Goal: Check status: Check status

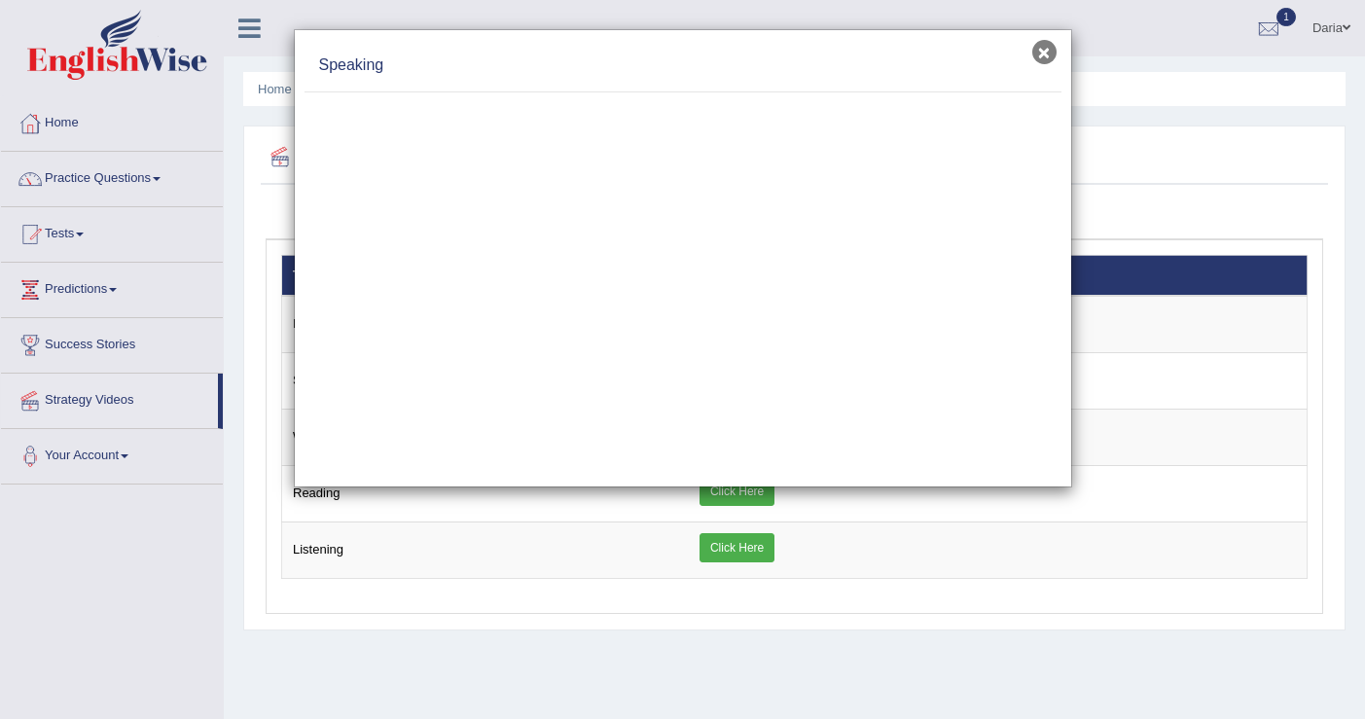
click at [1046, 60] on button "×" at bounding box center [1044, 52] width 24 height 24
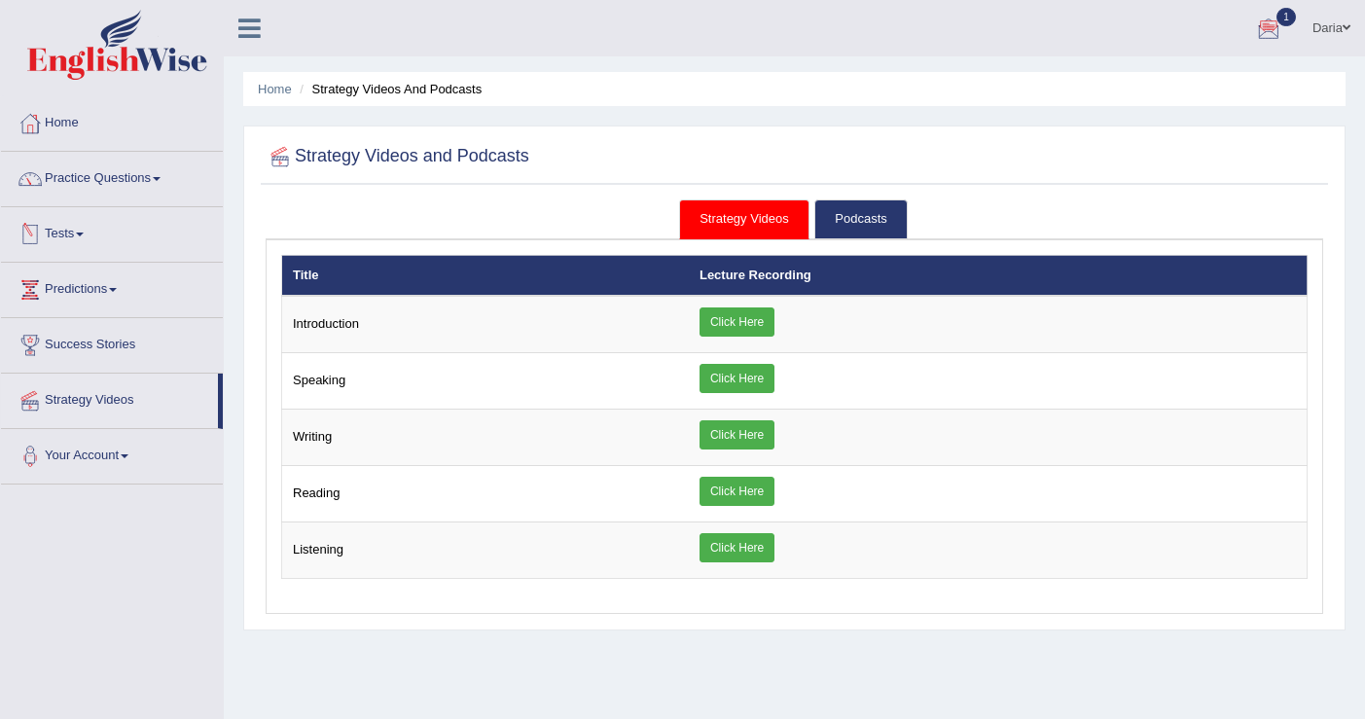
click at [89, 231] on link "Tests" at bounding box center [112, 231] width 222 height 49
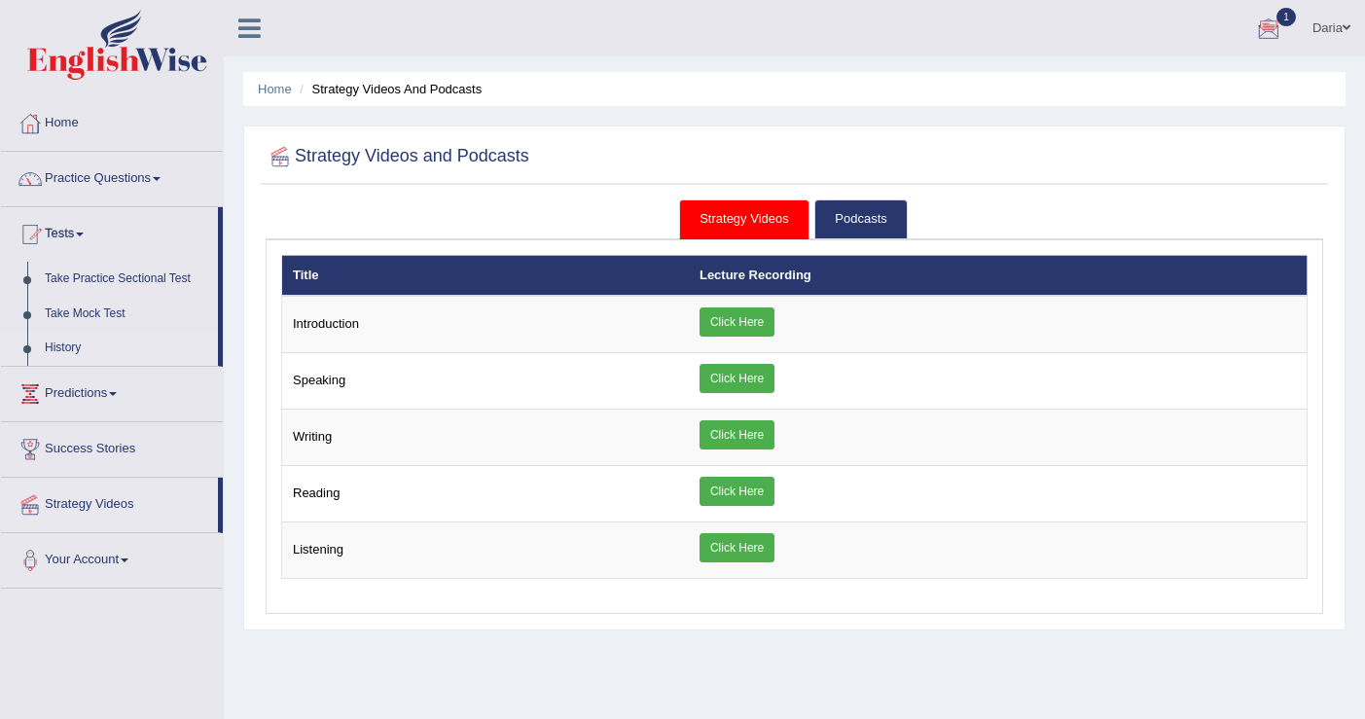
click at [69, 342] on link "History" at bounding box center [127, 348] width 182 height 35
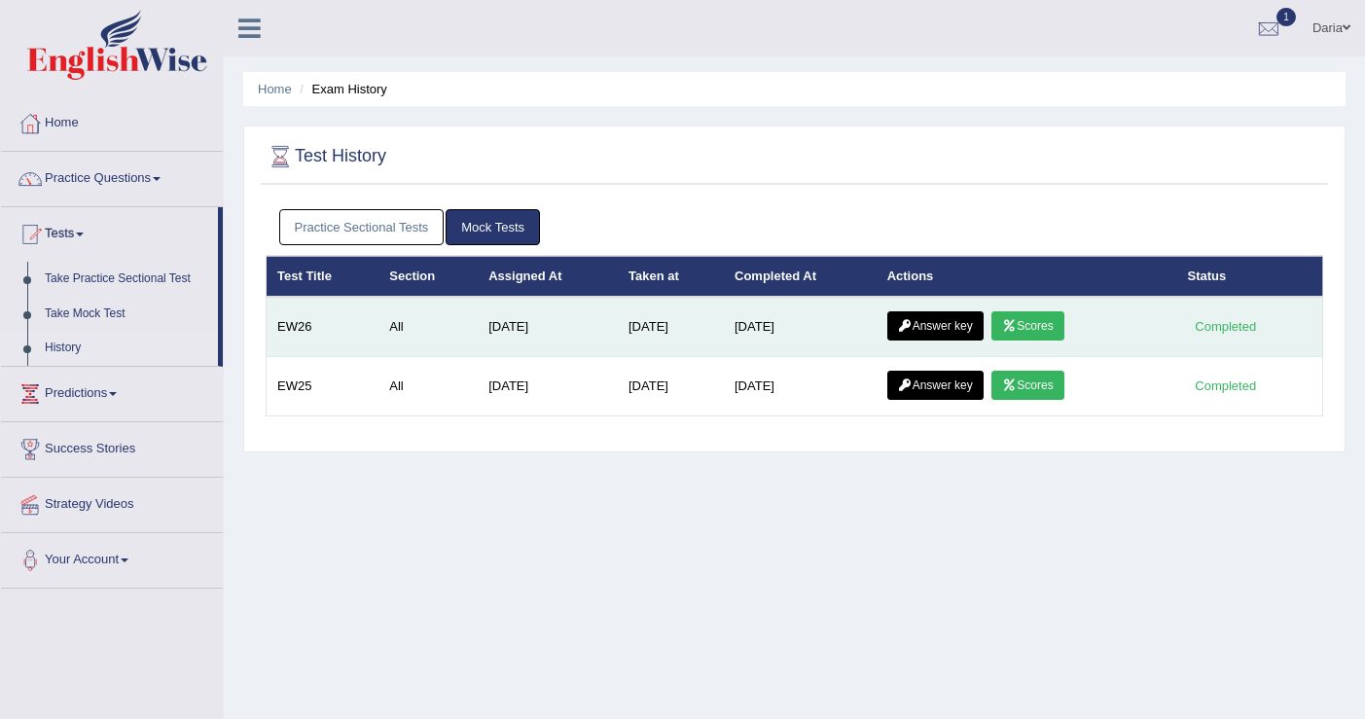
click at [1048, 329] on link "Scores" at bounding box center [1027, 325] width 72 height 29
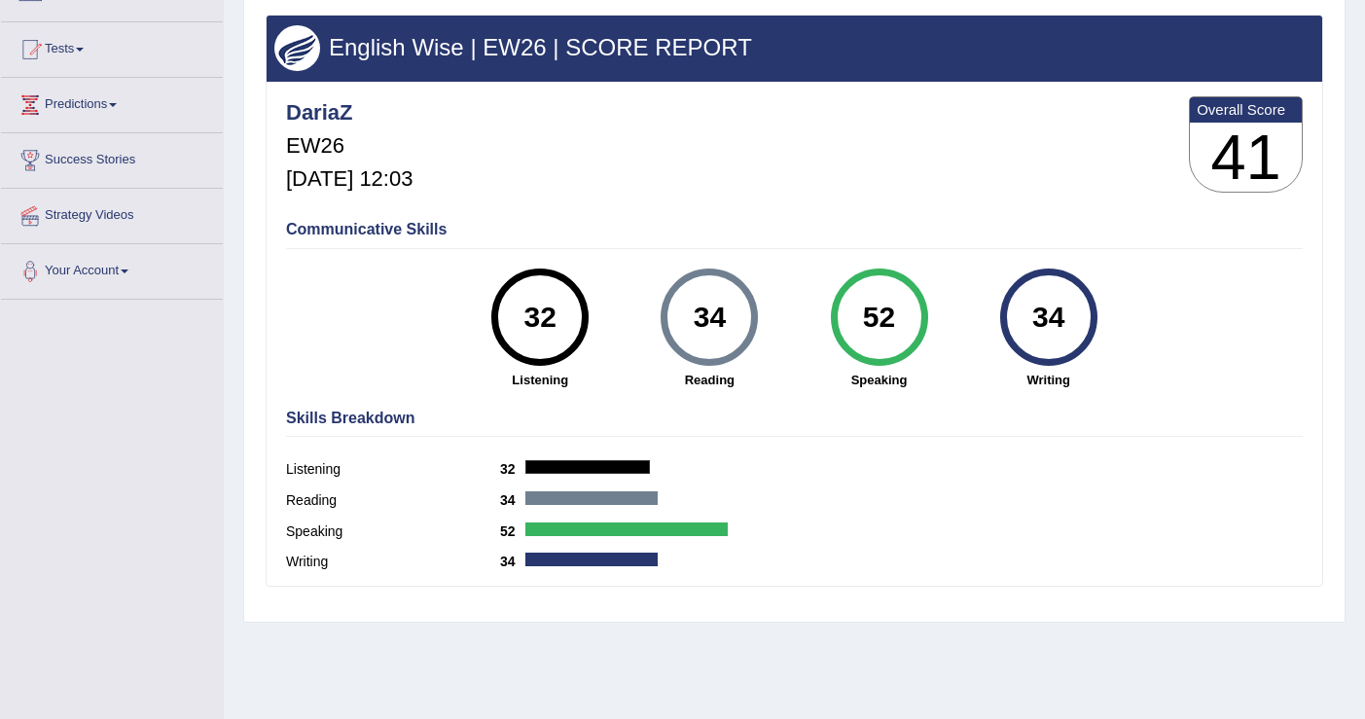
scroll to position [188, 0]
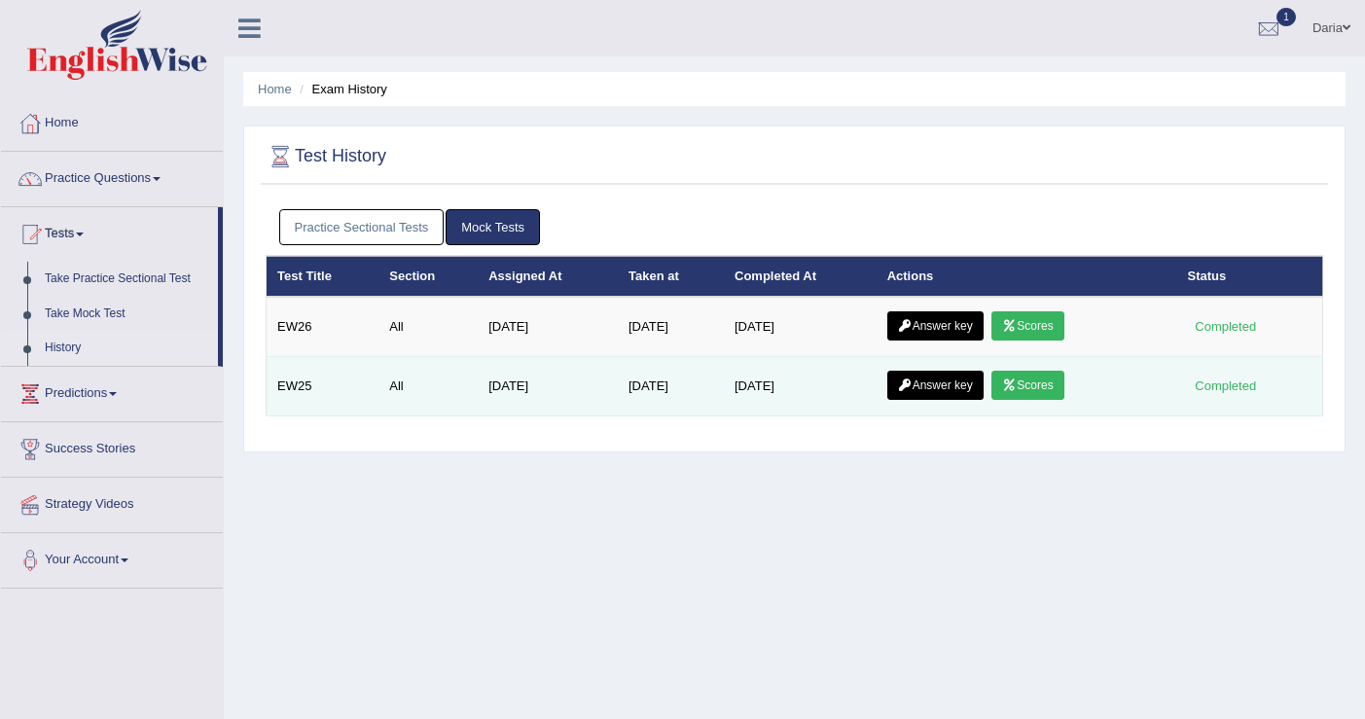
click at [1041, 384] on link "Scores" at bounding box center [1027, 385] width 72 height 29
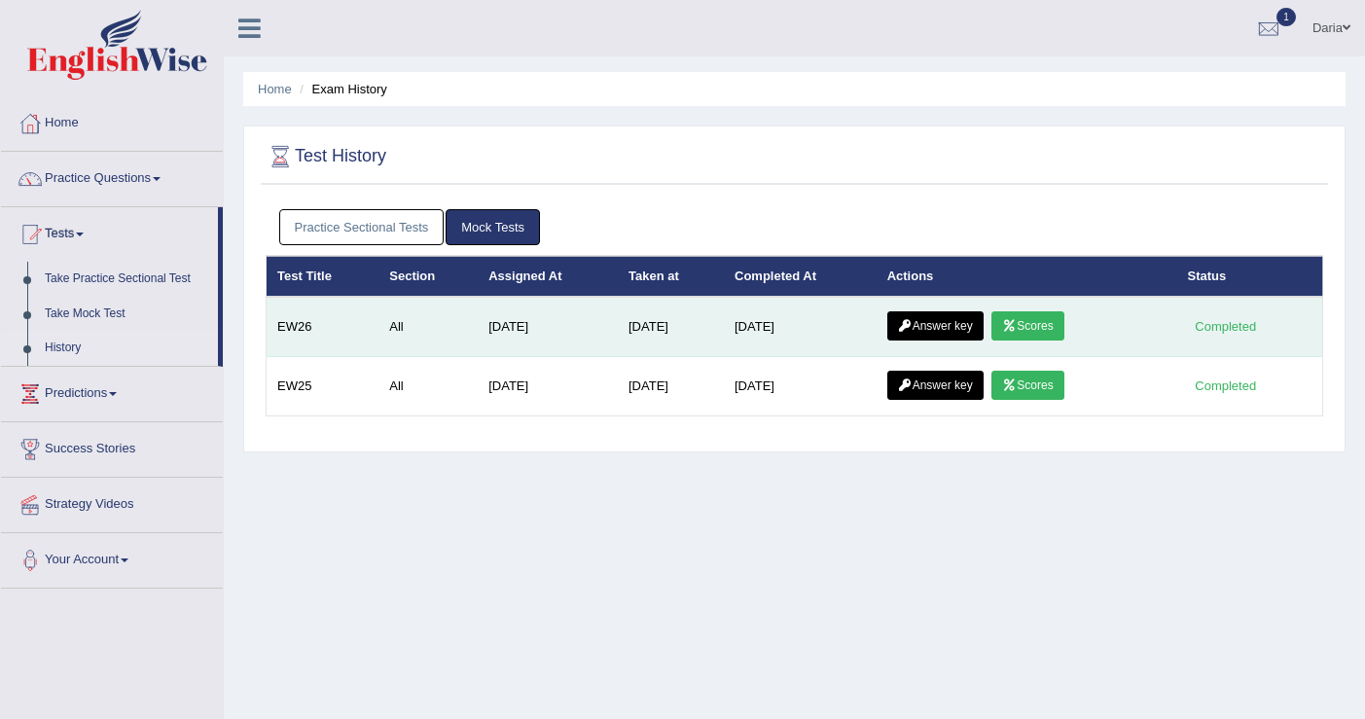
click at [1034, 321] on link "Scores" at bounding box center [1027, 325] width 72 height 29
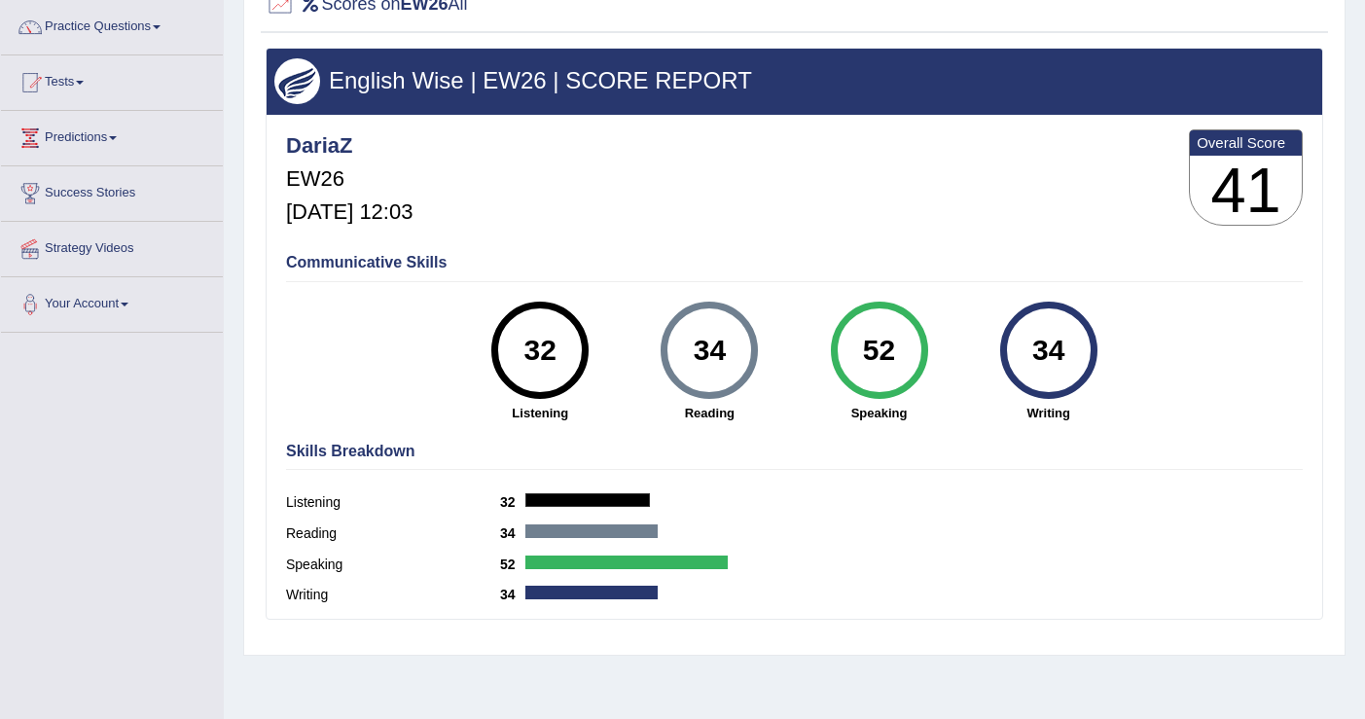
scroll to position [128, 0]
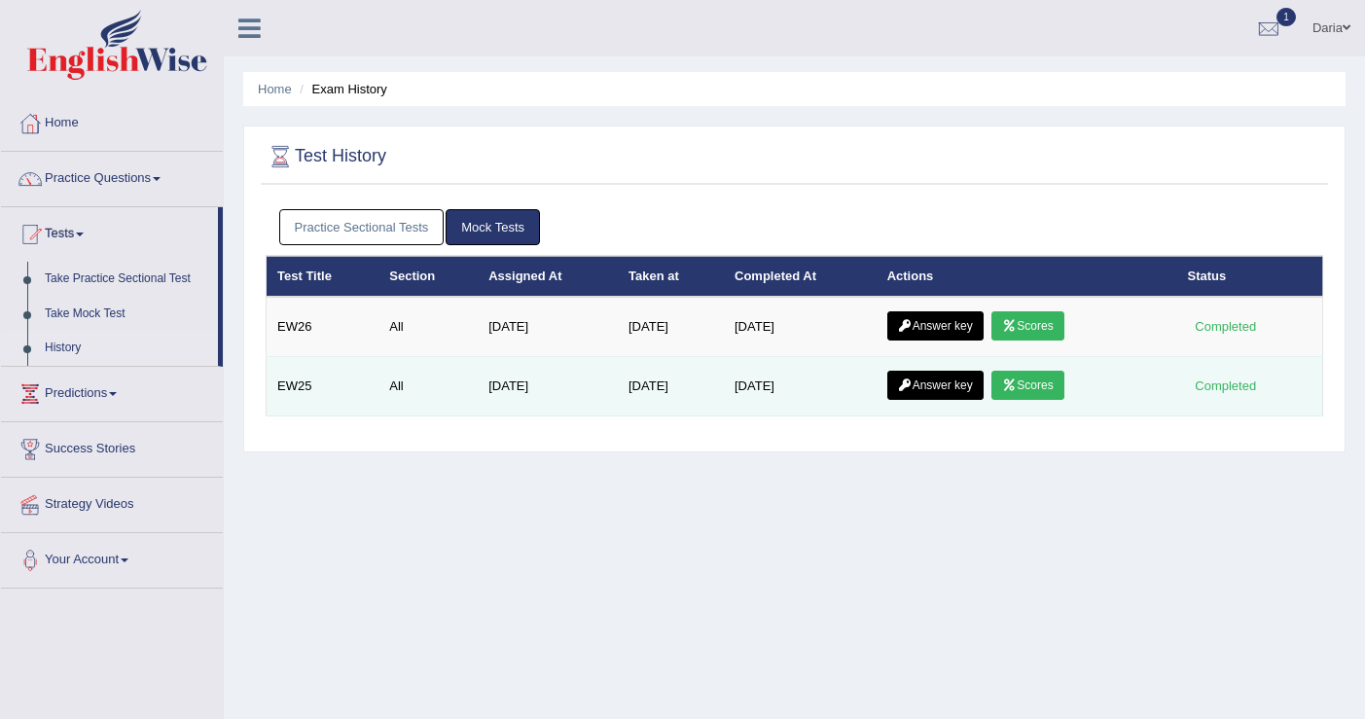
click at [1016, 380] on icon at bounding box center [1009, 385] width 15 height 12
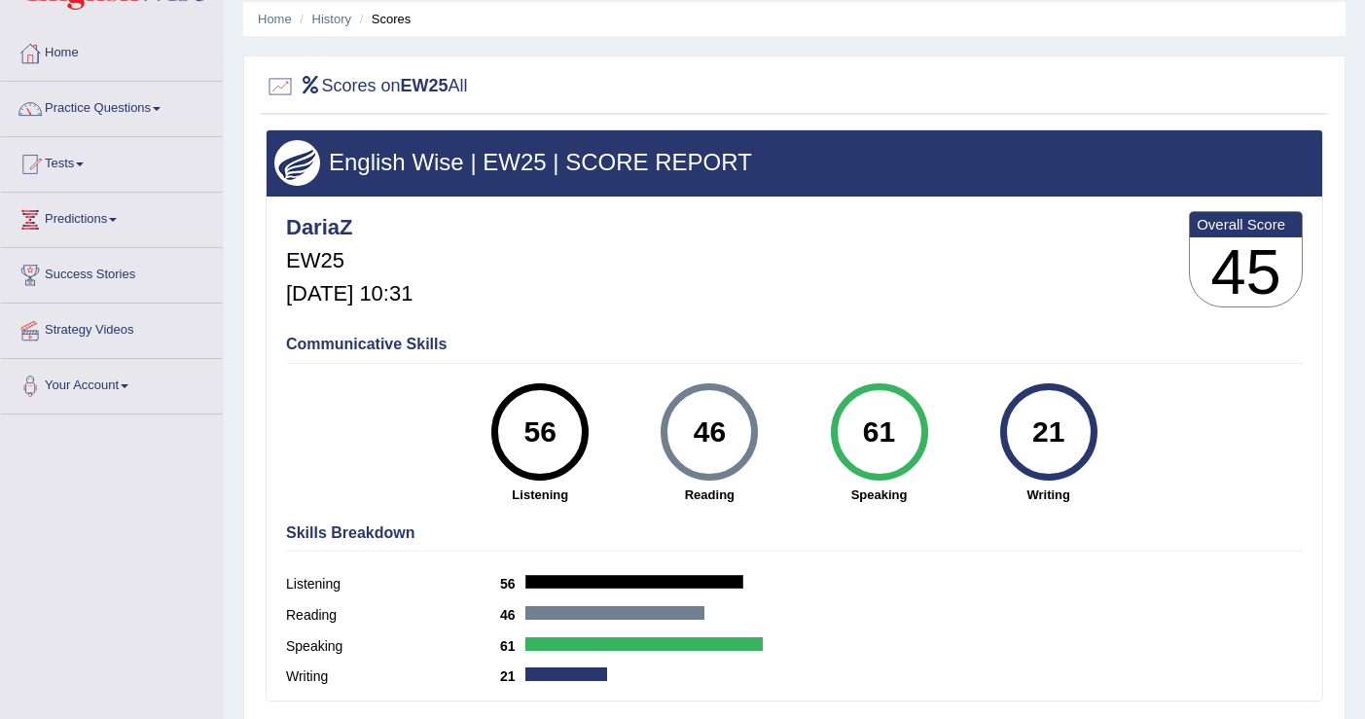
scroll to position [123, 0]
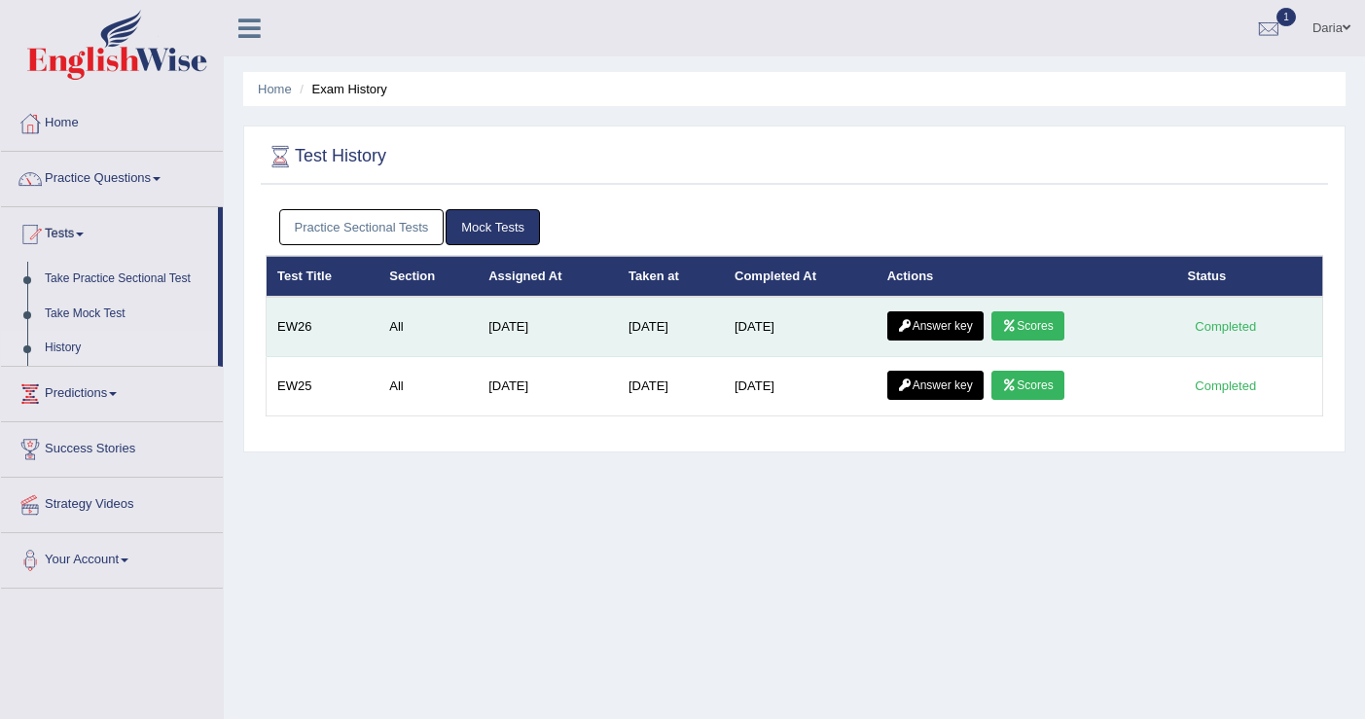
click at [1026, 332] on link "Scores" at bounding box center [1027, 325] width 72 height 29
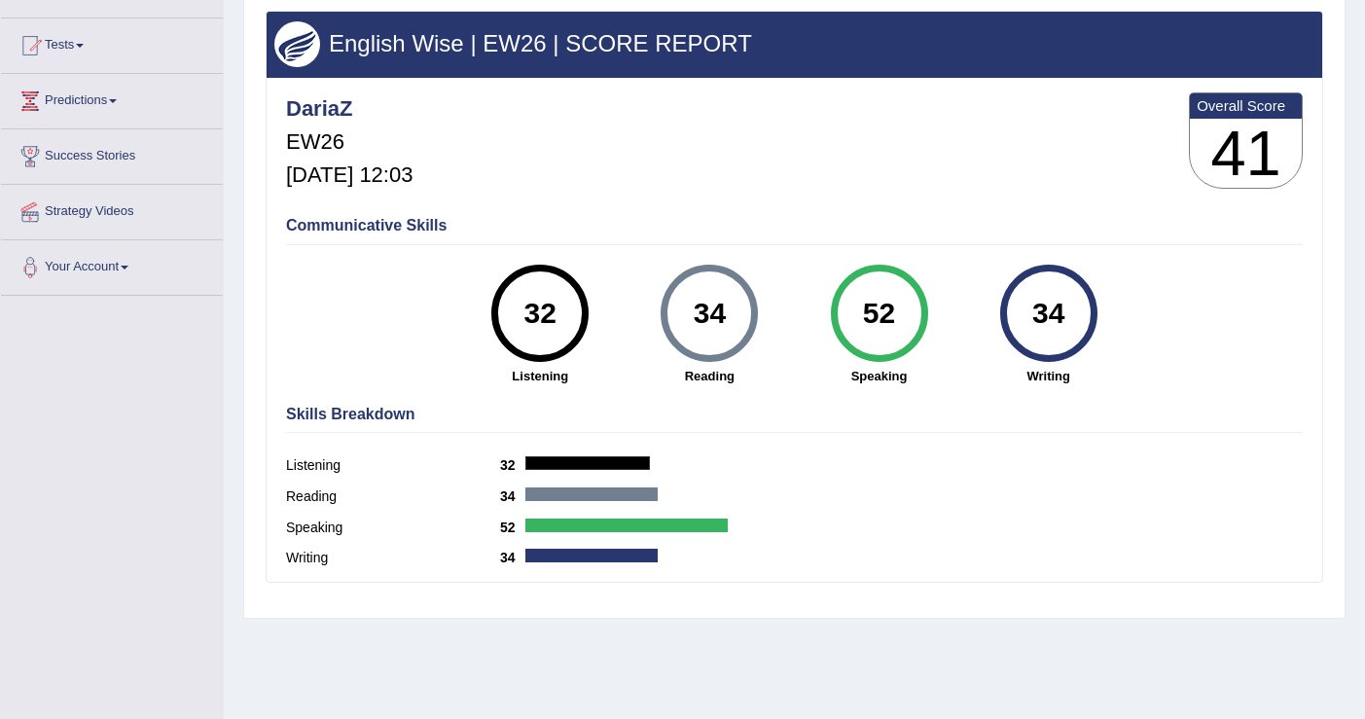
scroll to position [215, 0]
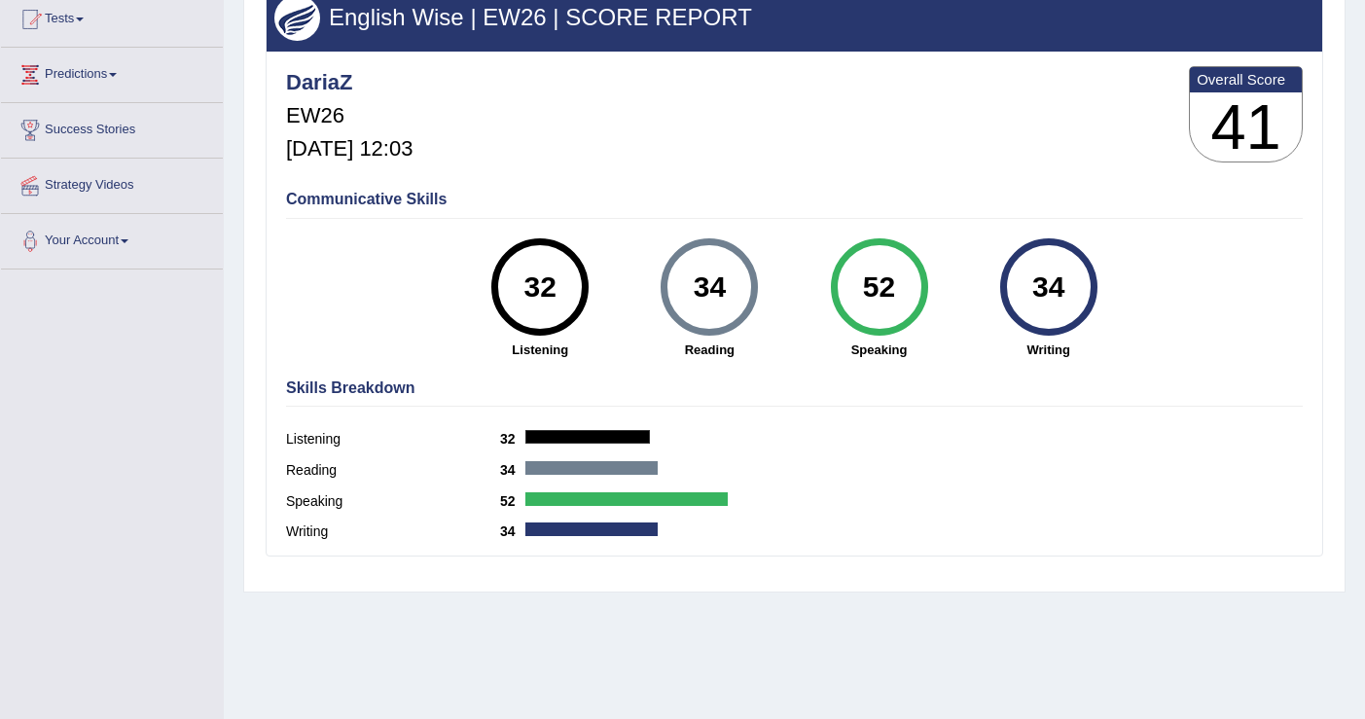
click at [693, 490] on div "Speaking 52" at bounding box center [794, 503] width 1016 height 31
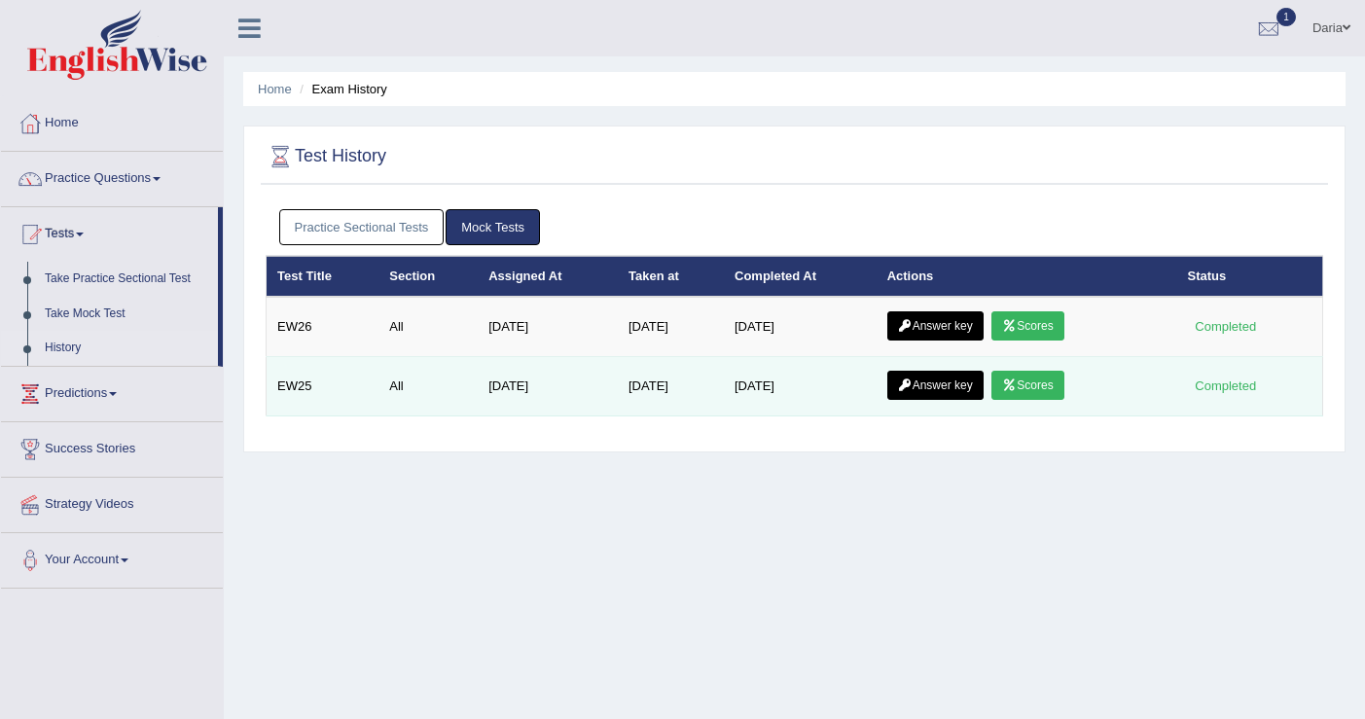
click at [1053, 383] on link "Scores" at bounding box center [1027, 385] width 72 height 29
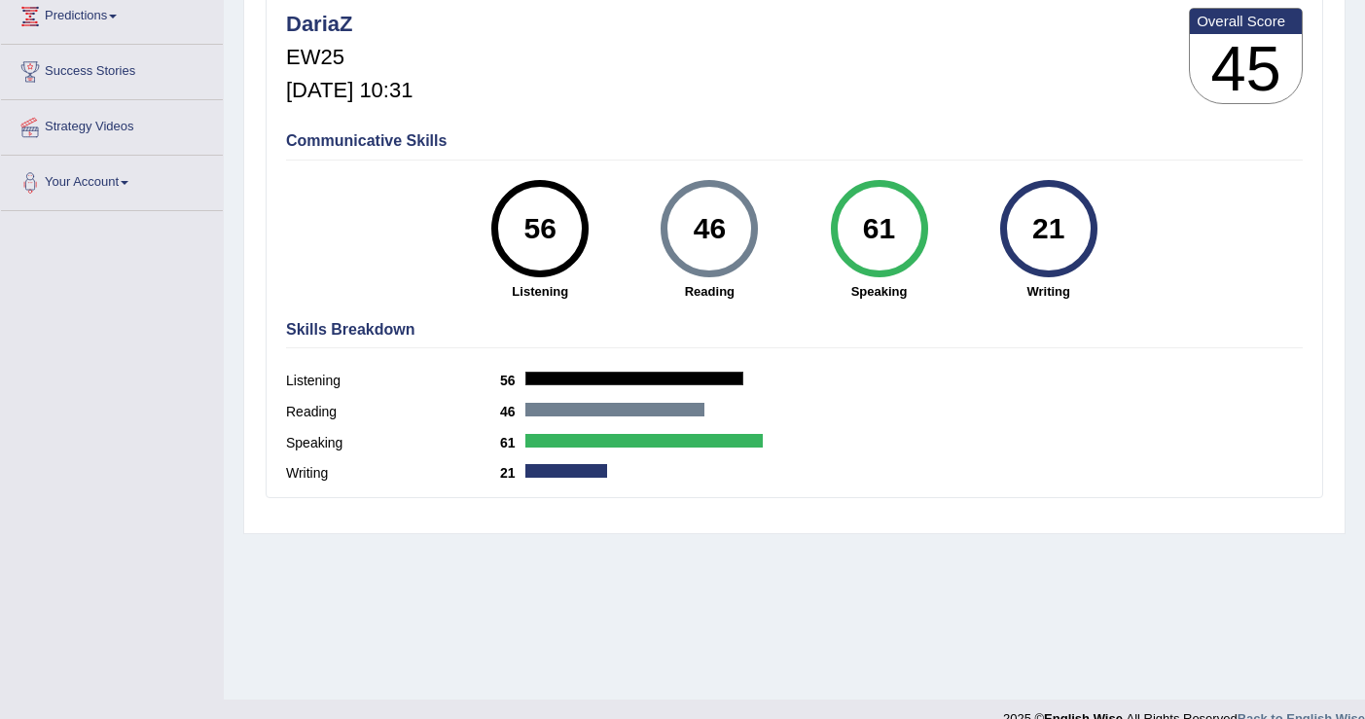
scroll to position [302, 0]
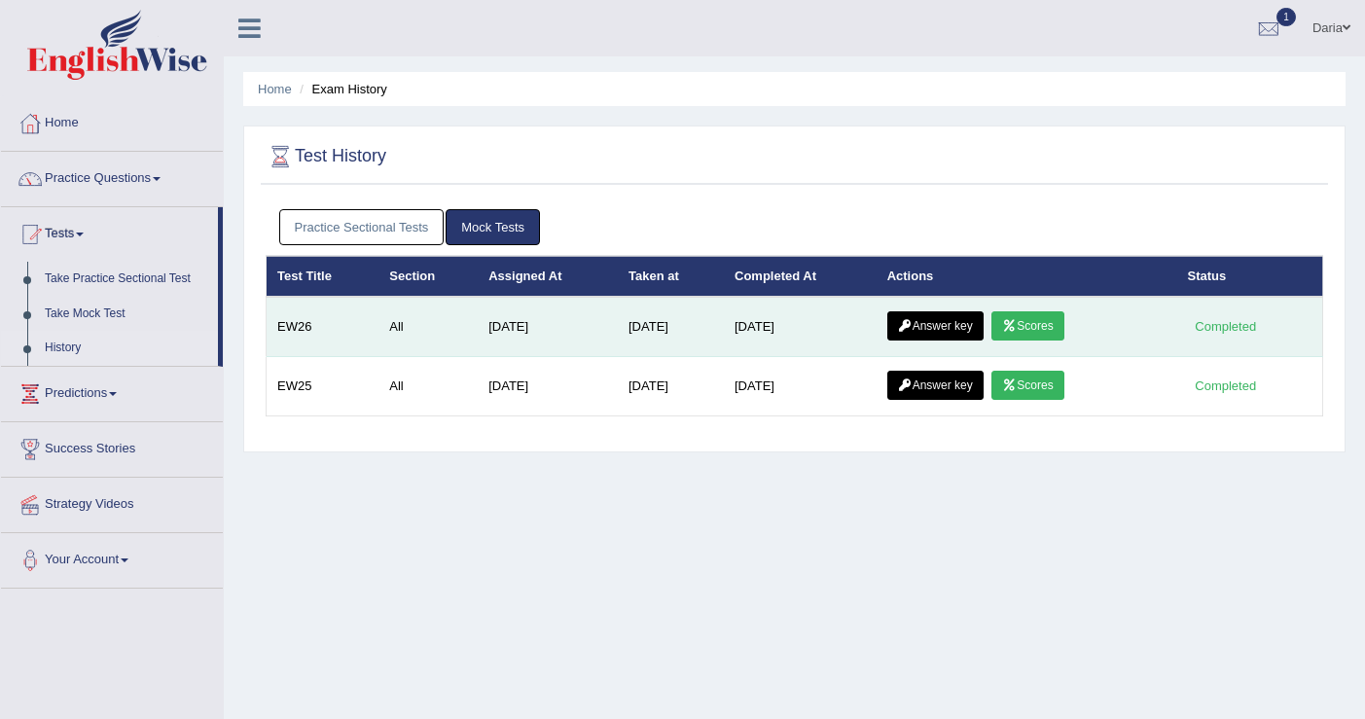
click at [1045, 330] on link "Scores" at bounding box center [1027, 325] width 72 height 29
click at [940, 325] on link "Answer key" at bounding box center [935, 325] width 96 height 29
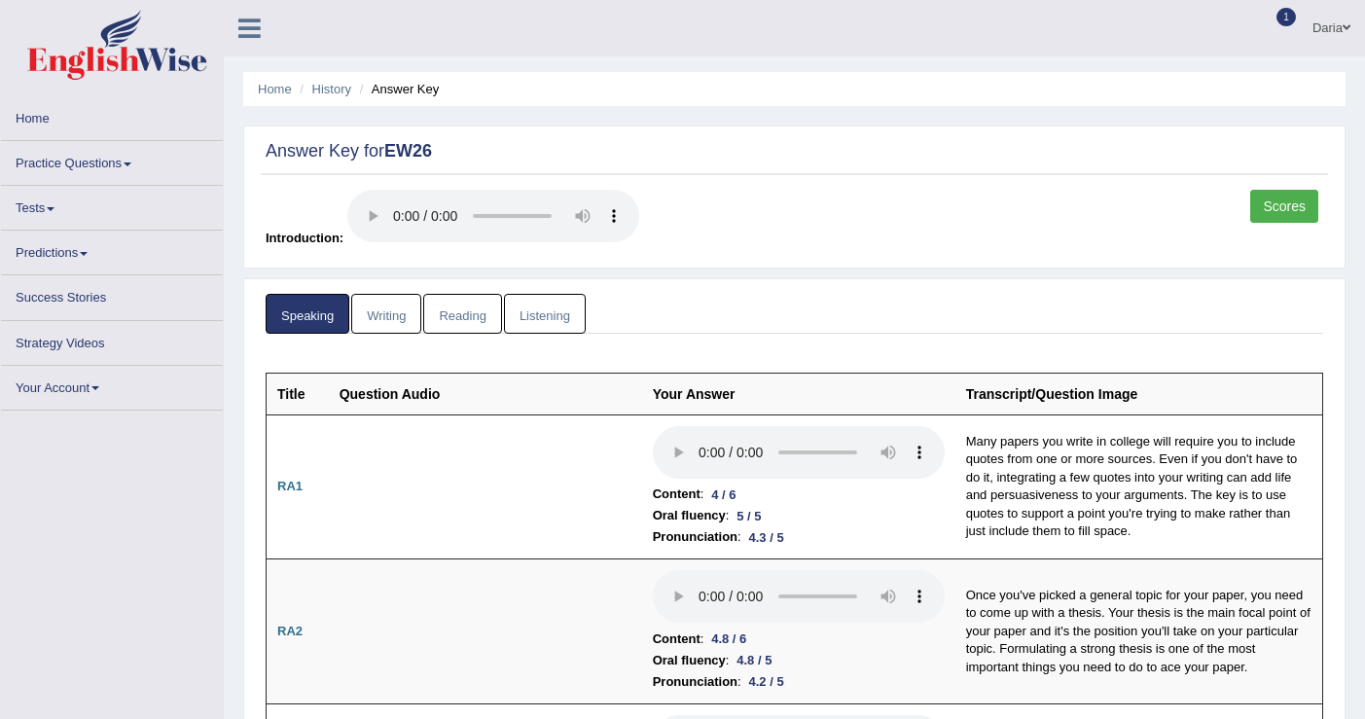
click at [404, 309] on link "Writing" at bounding box center [386, 314] width 70 height 40
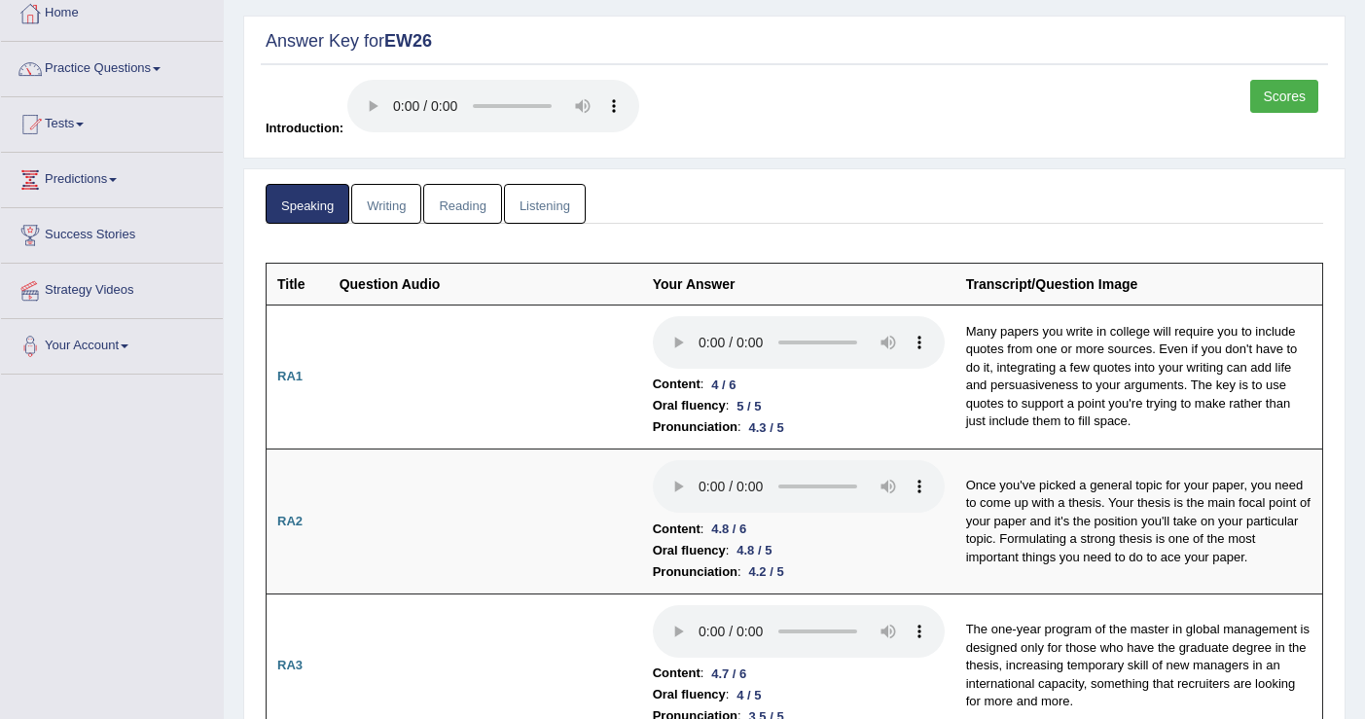
scroll to position [114, 0]
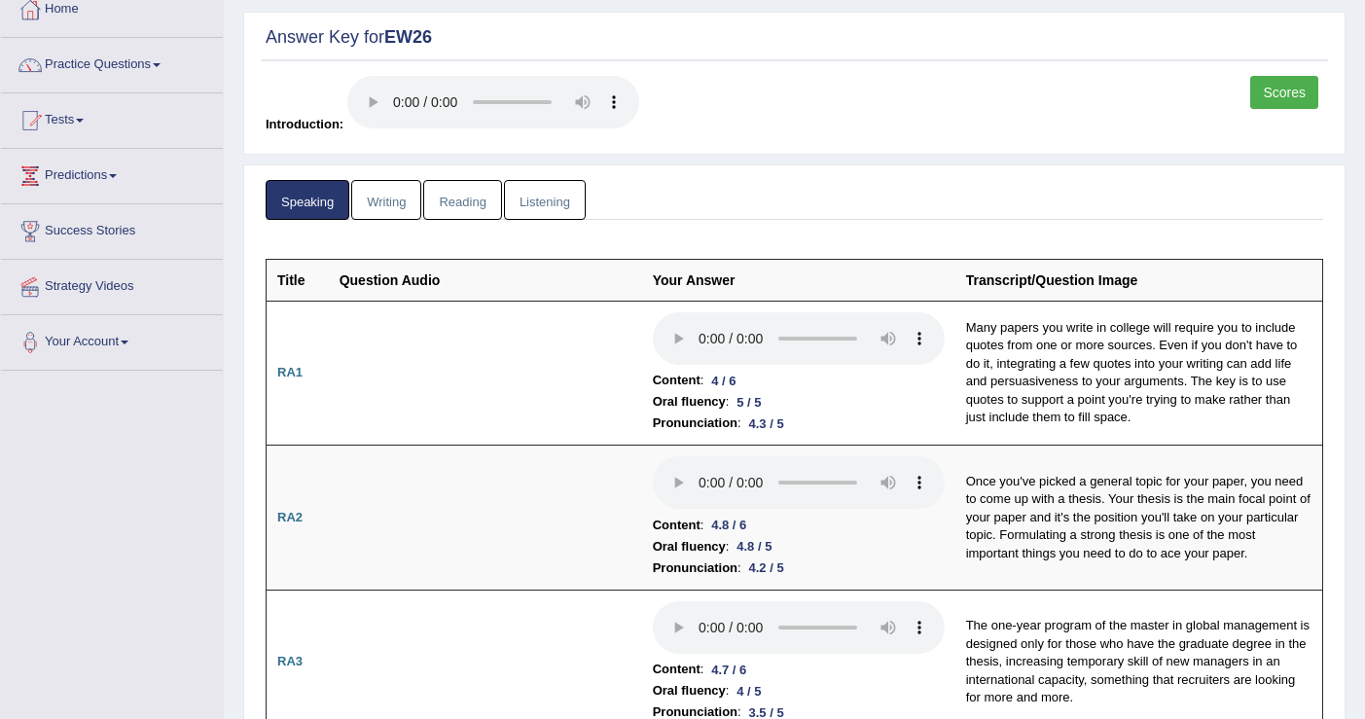
click at [376, 194] on link "Writing" at bounding box center [386, 200] width 70 height 40
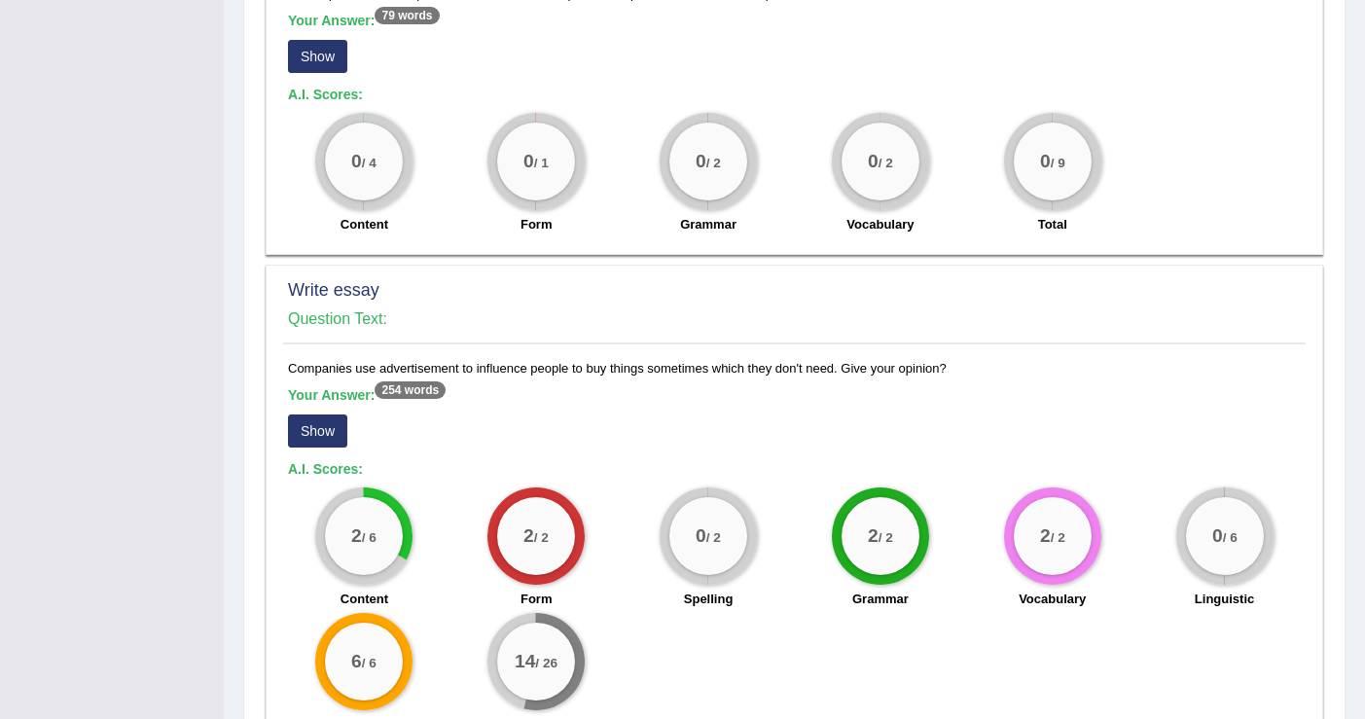
scroll to position [970, 0]
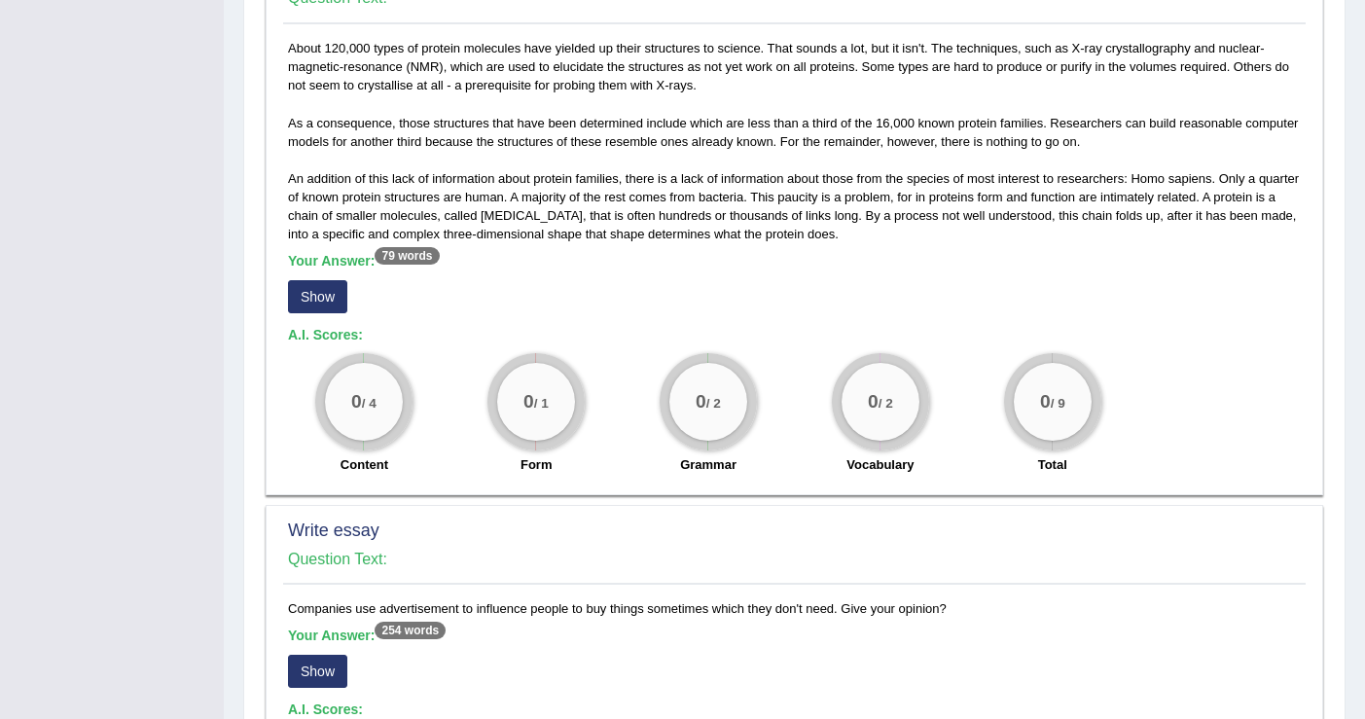
click at [335, 302] on button "Show" at bounding box center [317, 296] width 59 height 33
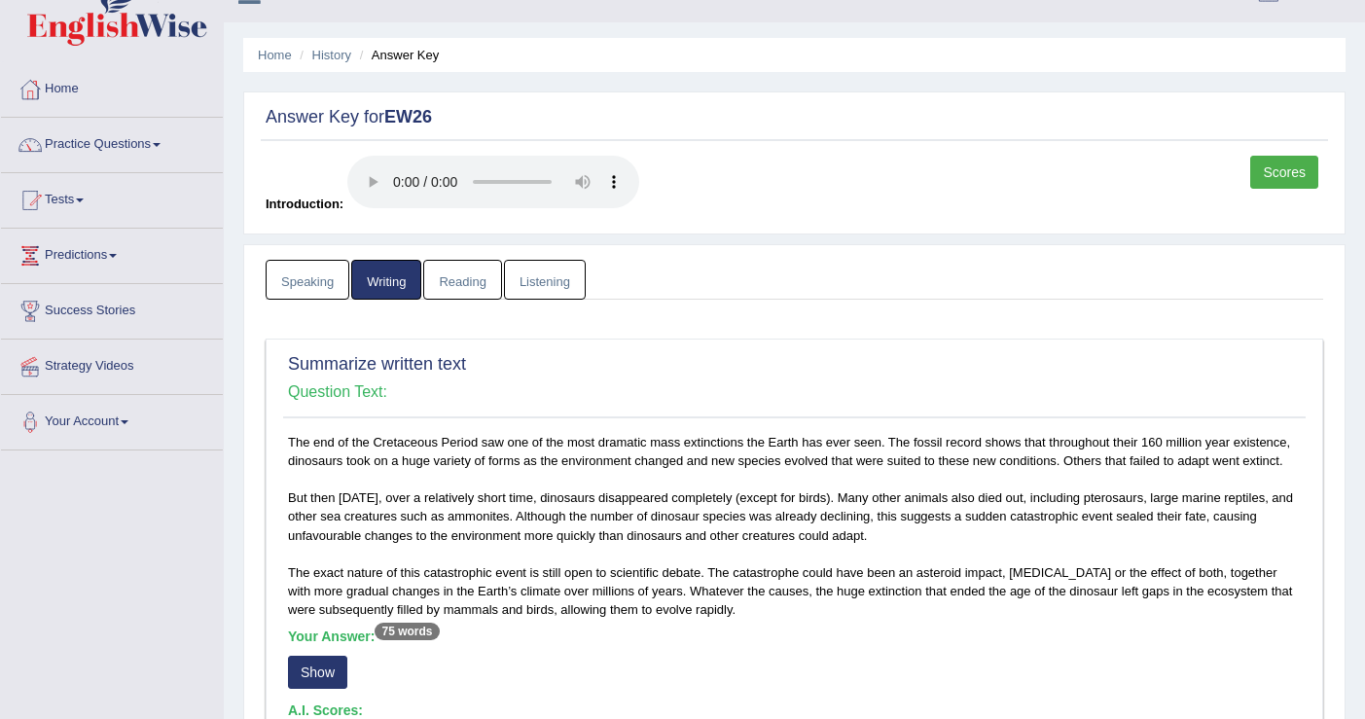
scroll to position [0, 0]
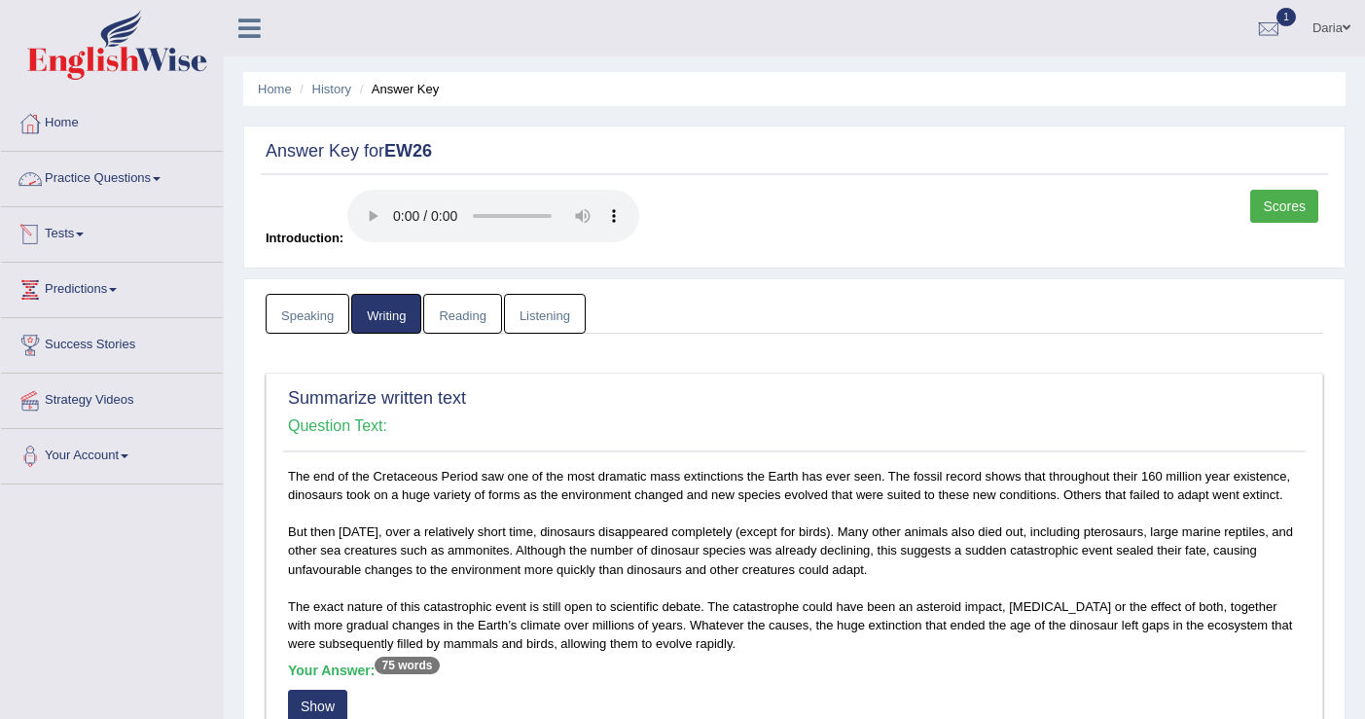
click at [86, 231] on link "Tests" at bounding box center [112, 231] width 222 height 49
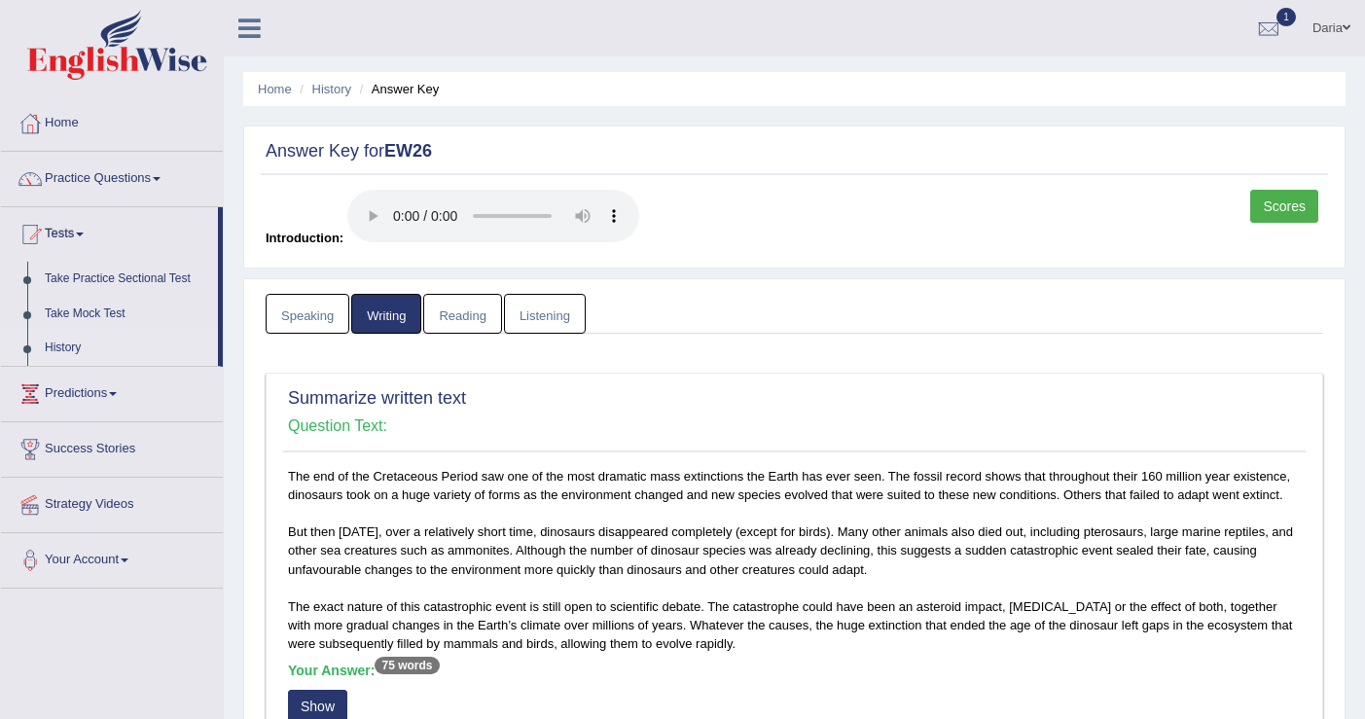
click at [76, 341] on link "History" at bounding box center [127, 348] width 182 height 35
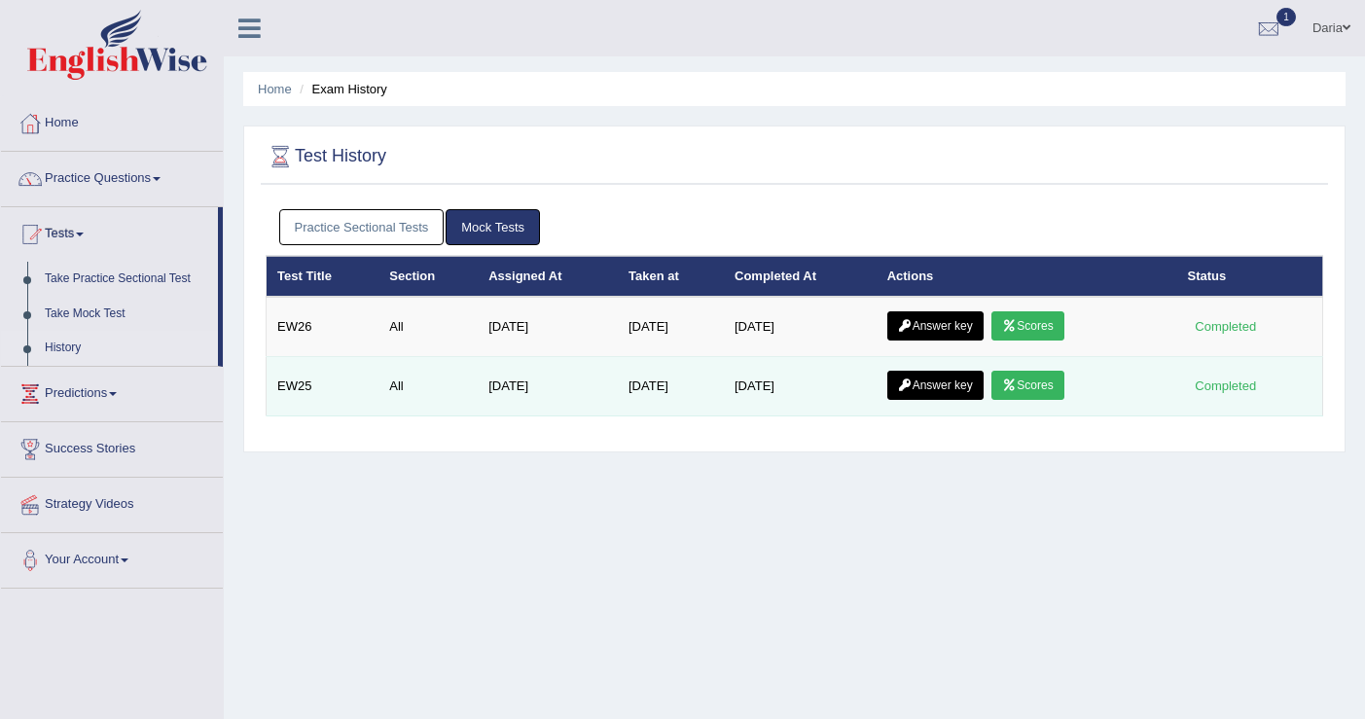
click at [932, 378] on link "Answer key" at bounding box center [935, 385] width 96 height 29
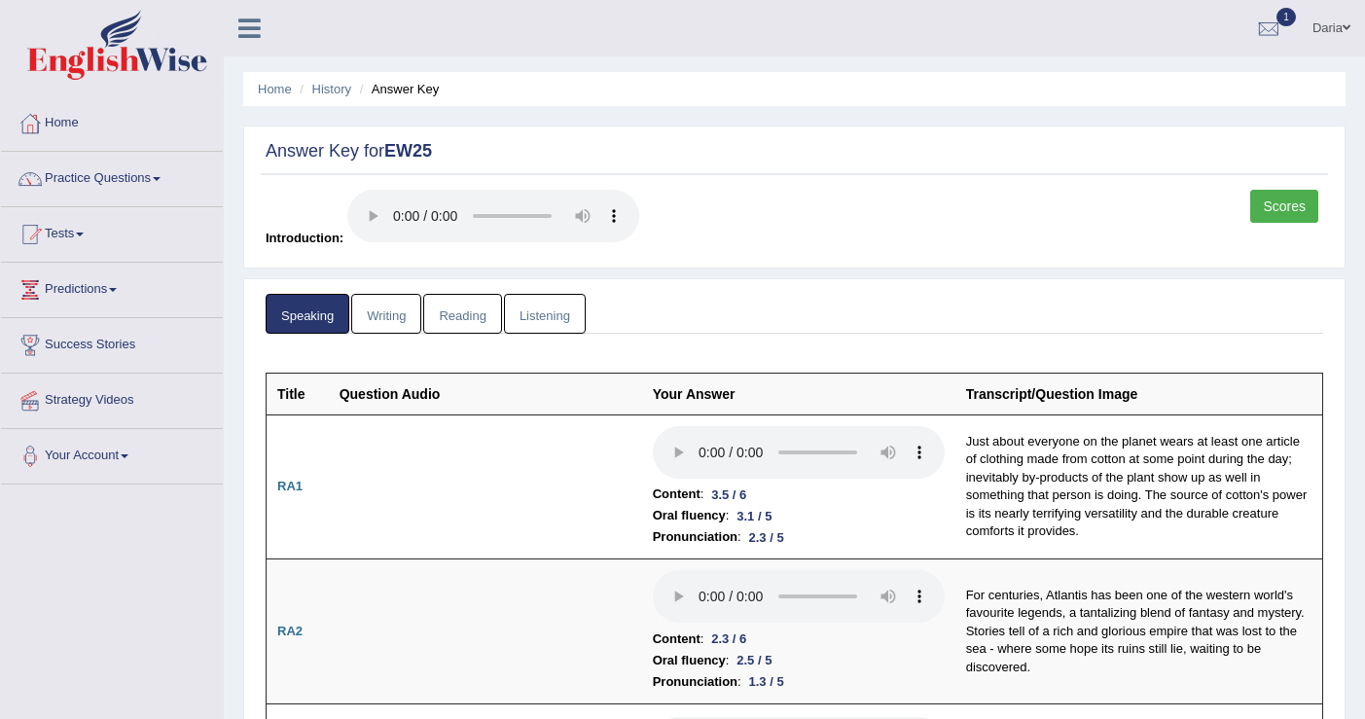
click at [405, 316] on link "Writing" at bounding box center [386, 314] width 70 height 40
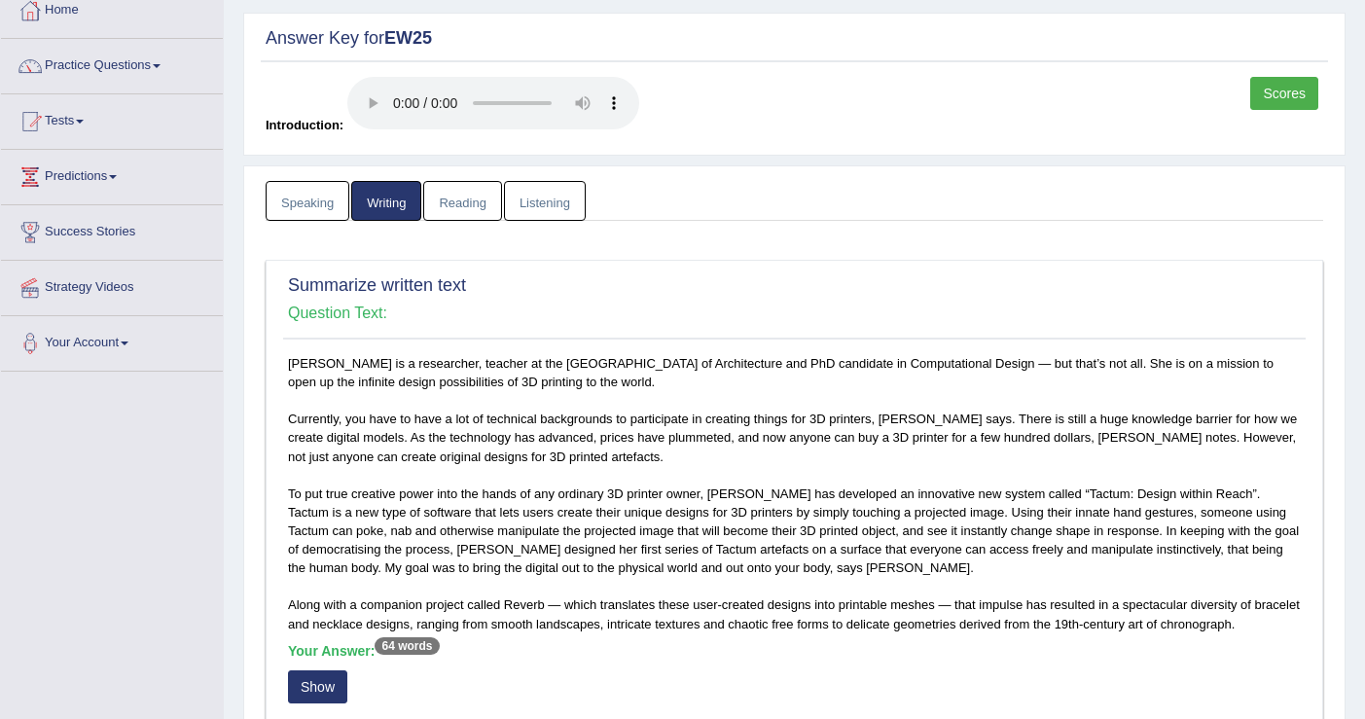
scroll to position [107, 0]
